Goal: Navigation & Orientation: Find specific page/section

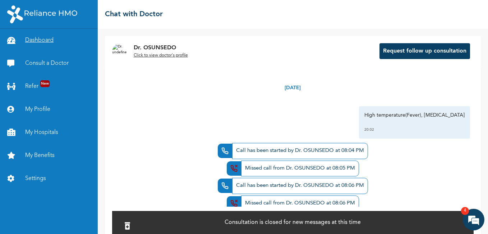
scroll to position [445, 0]
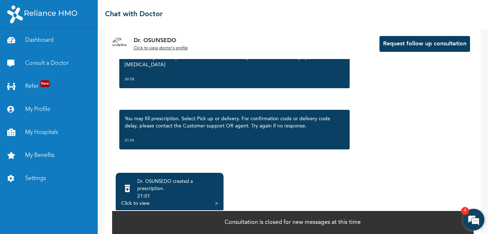
click at [475, 217] on em at bounding box center [473, 219] width 19 height 19
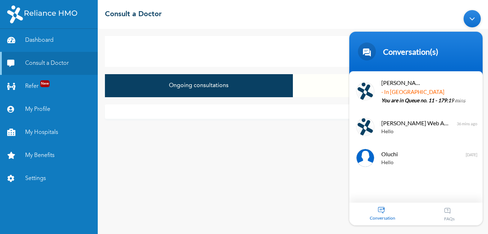
click at [474, 13] on div "Minimize live chat window" at bounding box center [472, 18] width 17 height 17
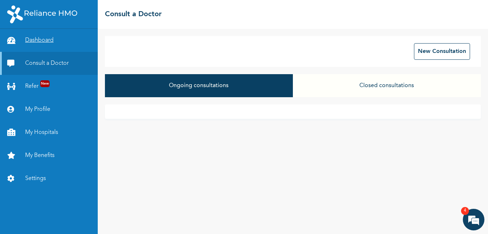
click at [37, 40] on link "Dashboard" at bounding box center [49, 40] width 98 height 23
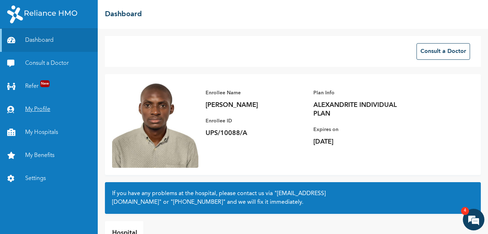
click at [33, 108] on link "My Profile" at bounding box center [49, 109] width 98 height 23
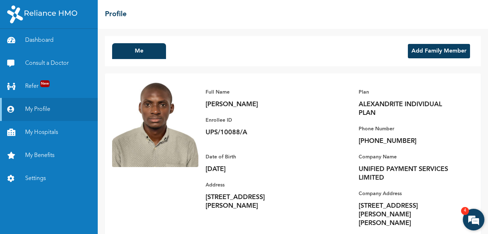
click at [471, 214] on em at bounding box center [473, 219] width 19 height 19
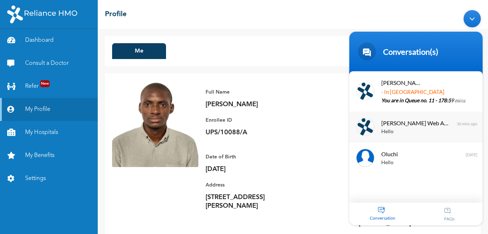
click at [443, 111] on div "[PERSON_NAME] Enrollee Web Assistant Hello 36 mins ago" at bounding box center [416, 126] width 133 height 31
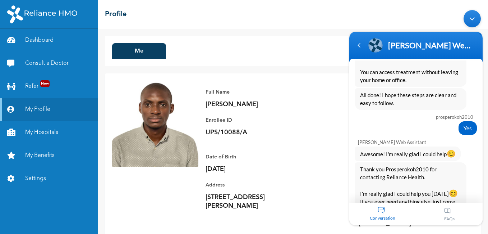
scroll to position [960, 0]
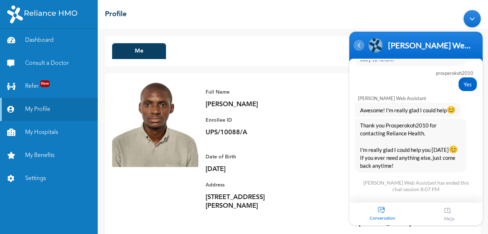
click at [362, 50] on div "Navigation go back" at bounding box center [359, 45] width 11 height 11
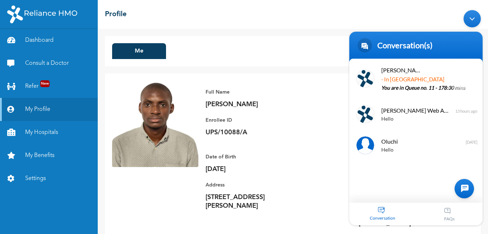
click at [475, 13] on div "Minimize live chat window" at bounding box center [472, 18] width 17 height 17
